Goal: Task Accomplishment & Management: Manage account settings

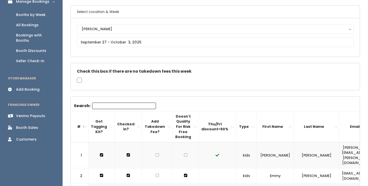
scroll to position [35, 0]
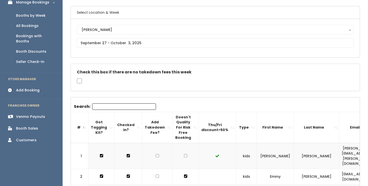
click at [43, 49] on div "Booth Discounts" at bounding box center [31, 51] width 30 height 5
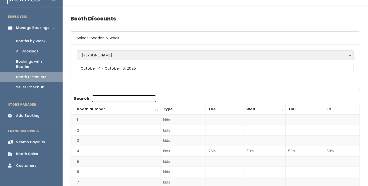
scroll to position [10, 0]
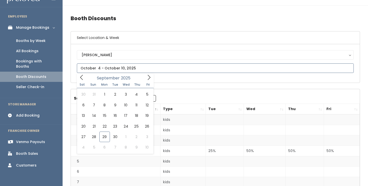
click at [260, 66] on input "text" at bounding box center [215, 69] width 277 height 10
type input "September 27 to October 3"
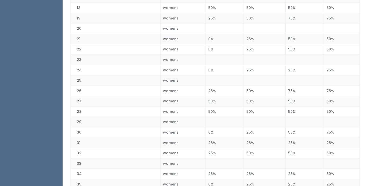
scroll to position [260, 0]
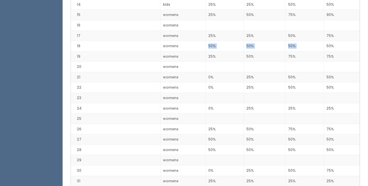
drag, startPoint x: 203, startPoint y: 48, endPoint x: 345, endPoint y: 43, distance: 142.0
click at [345, 43] on tr "18 womens 50% 50% 50% 50%" at bounding box center [215, 46] width 289 height 11
click at [347, 45] on td "50%" at bounding box center [342, 46] width 36 height 11
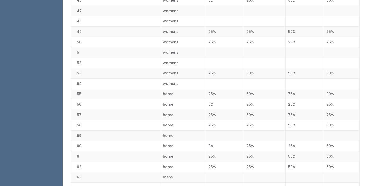
scroll to position [662, 0]
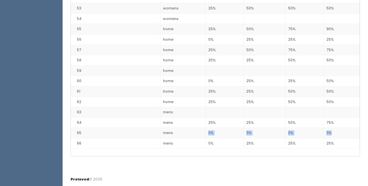
drag, startPoint x: 204, startPoint y: 134, endPoint x: 346, endPoint y: 133, distance: 142.7
click at [346, 133] on tr "65 mens 0% 0% 0% 0%" at bounding box center [215, 133] width 289 height 11
click at [223, 136] on td "0%" at bounding box center [225, 133] width 38 height 11
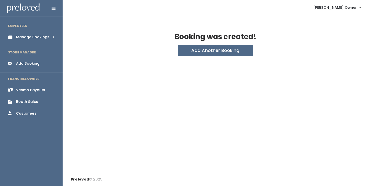
click at [40, 37] on div "Manage Bookings" at bounding box center [32, 37] width 33 height 5
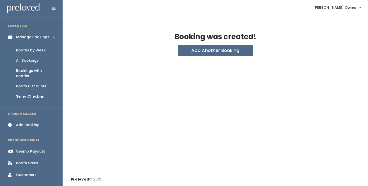
click at [35, 51] on div "Booths by Week" at bounding box center [31, 50] width 30 height 5
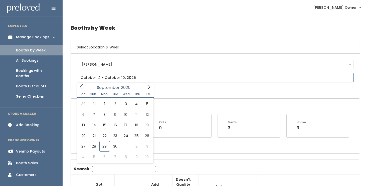
click at [132, 79] on input "text" at bounding box center [215, 78] width 277 height 10
type input "[DATE] to [DATE]"
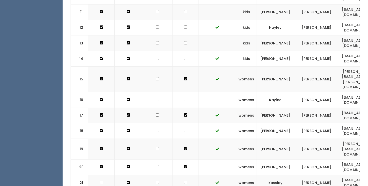
scroll to position [373, 0]
